Goal: Find specific page/section

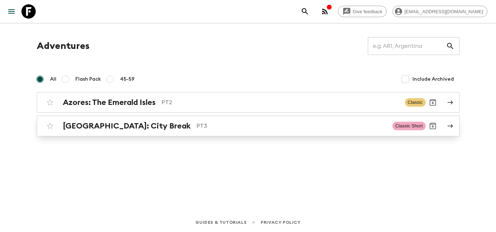
click at [196, 128] on p "PT3" at bounding box center [291, 126] width 190 height 9
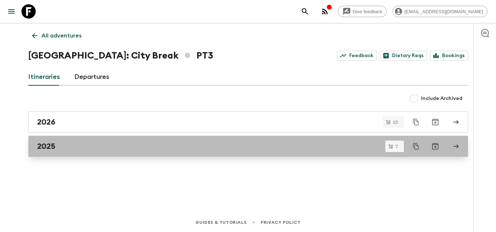
click at [170, 146] on div "2025" at bounding box center [241, 146] width 408 height 9
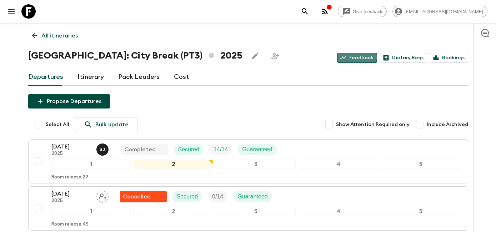
click at [358, 55] on link "Feedback" at bounding box center [357, 58] width 40 height 10
click at [32, 36] on icon at bounding box center [34, 35] width 5 height 5
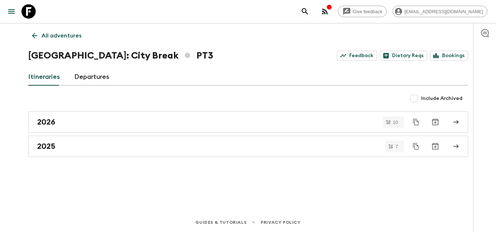
click at [37, 34] on icon at bounding box center [35, 36] width 8 height 8
